Goal: Transaction & Acquisition: Book appointment/travel/reservation

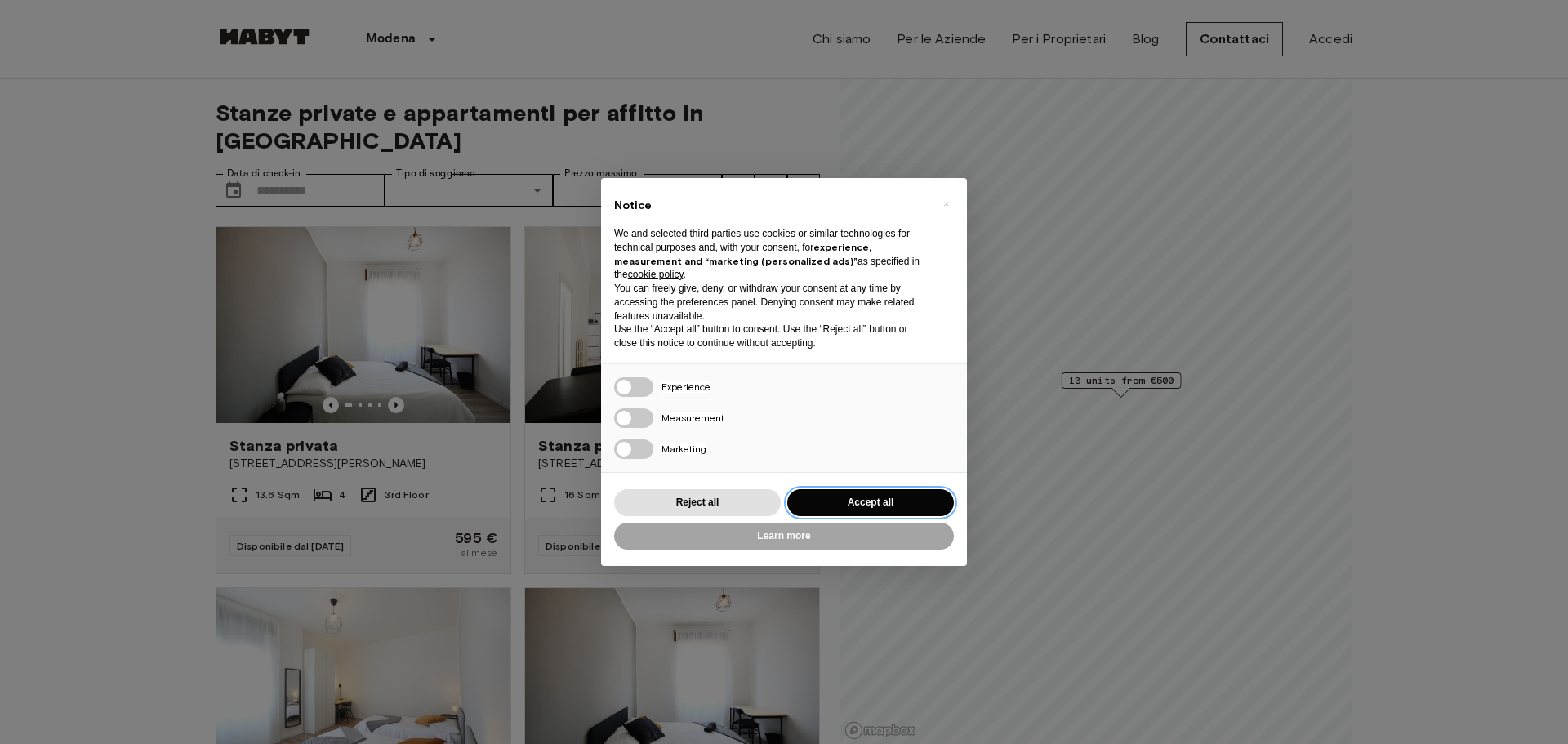
click at [872, 497] on button "Accept all" at bounding box center [870, 502] width 166 height 27
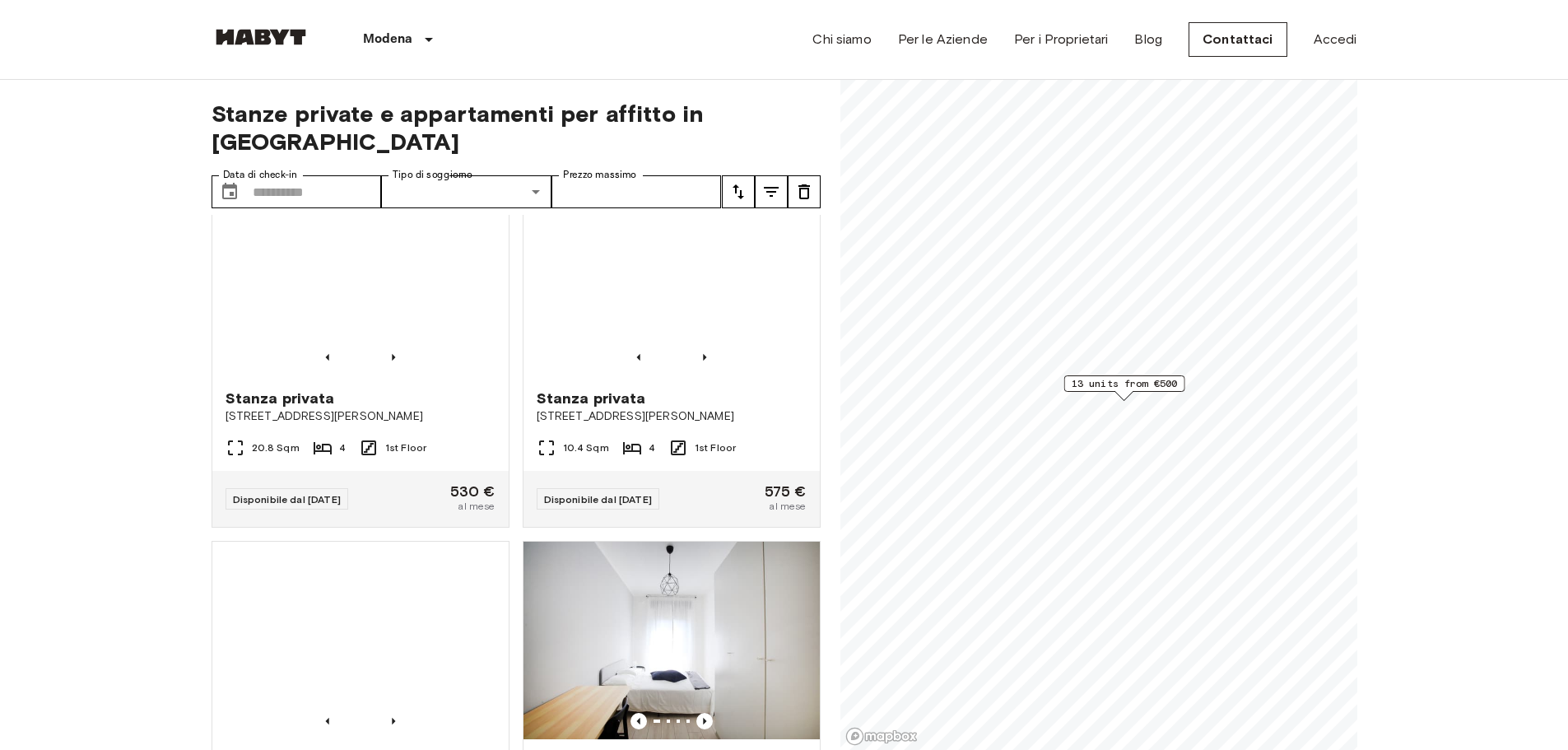
scroll to position [1152, 0]
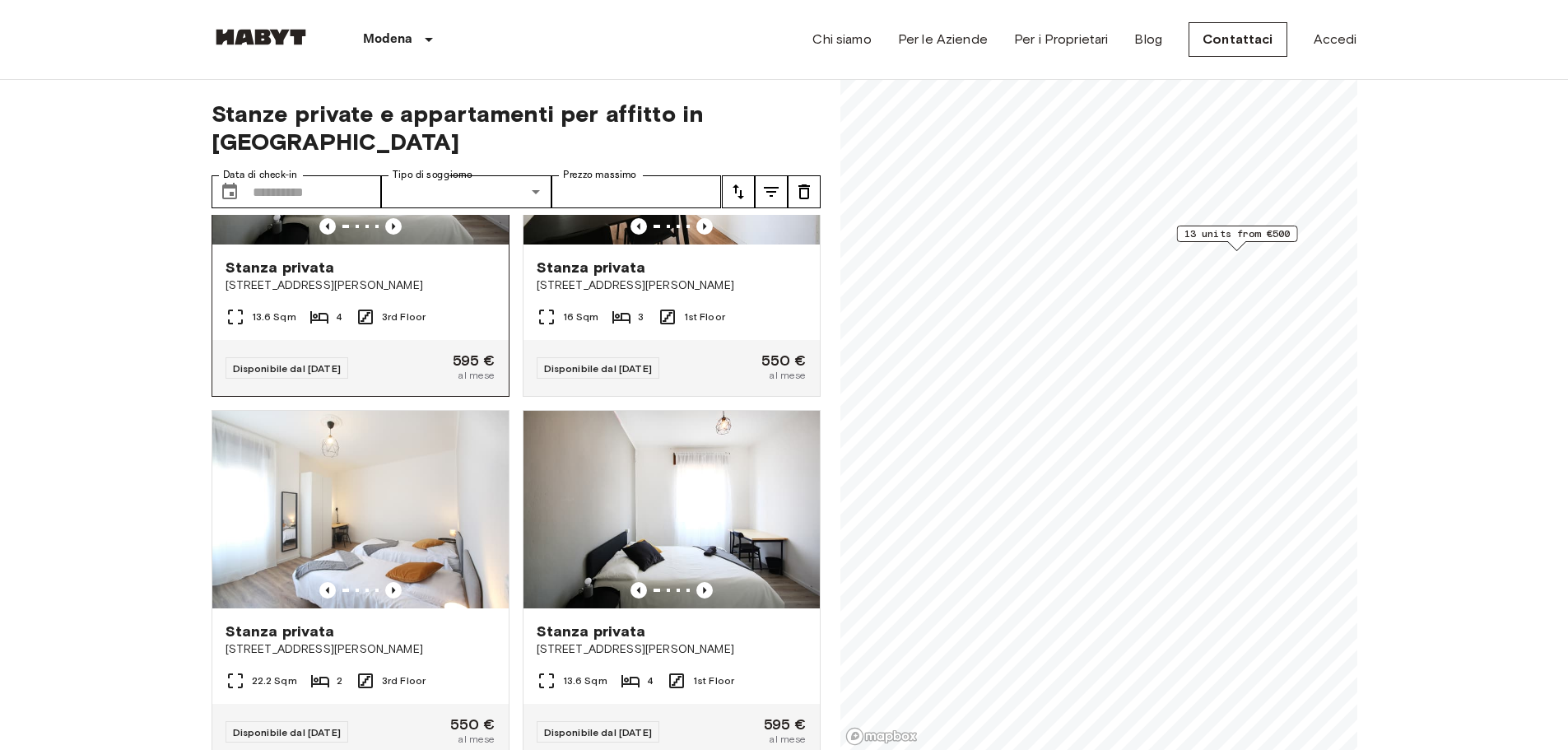
scroll to position [164, 0]
